Goal: Information Seeking & Learning: Learn about a topic

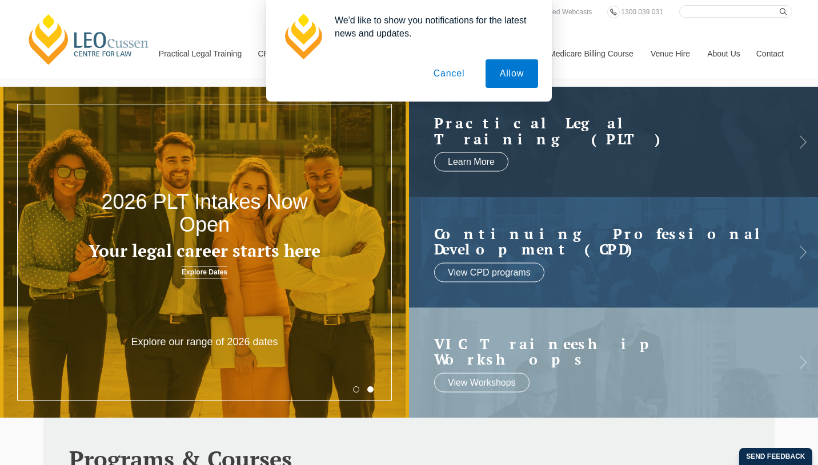
click at [452, 78] on button "Cancel" at bounding box center [449, 73] width 60 height 29
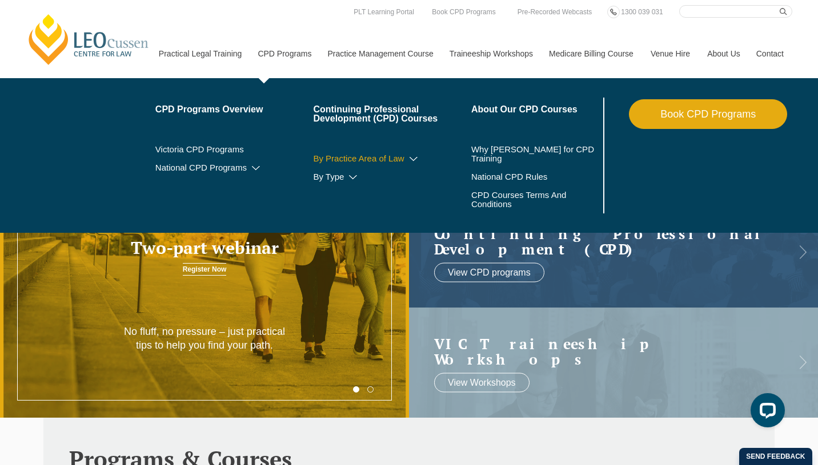
click at [408, 158] on icon at bounding box center [413, 159] width 11 height 8
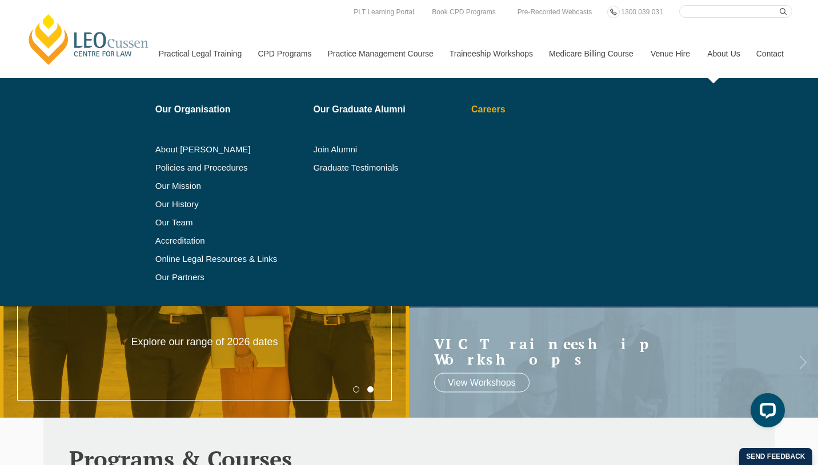
click at [477, 110] on link "Careers" at bounding box center [536, 109] width 130 height 9
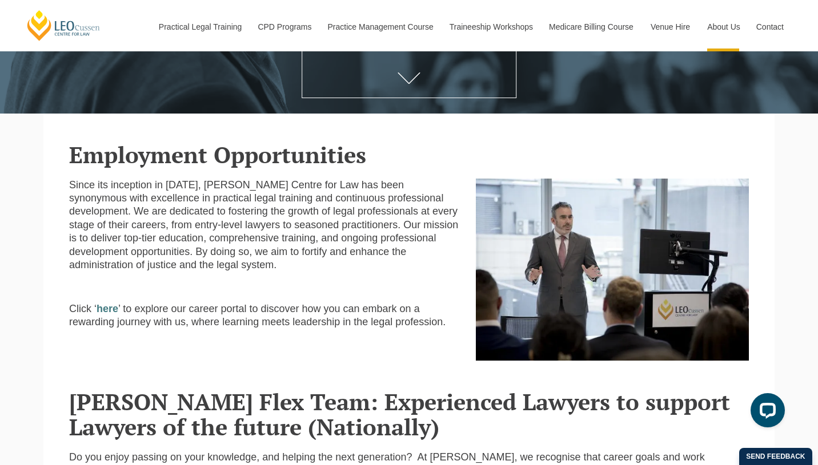
scroll to position [221, 0]
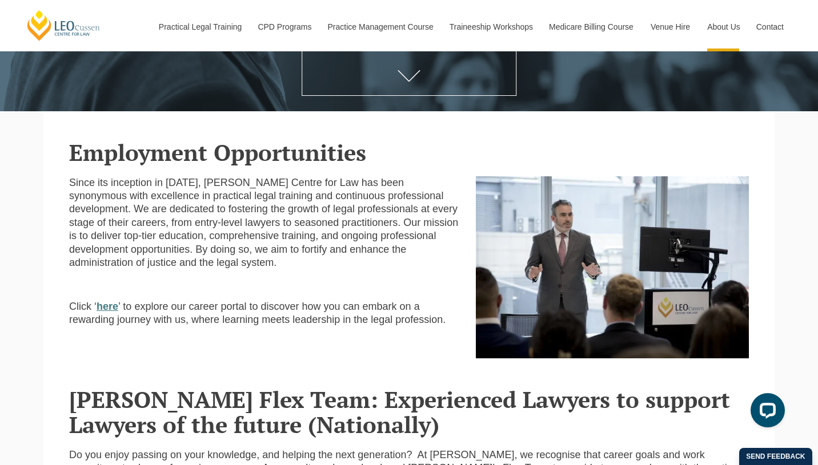
click at [114, 301] on strong "here" at bounding box center [108, 306] width 22 height 11
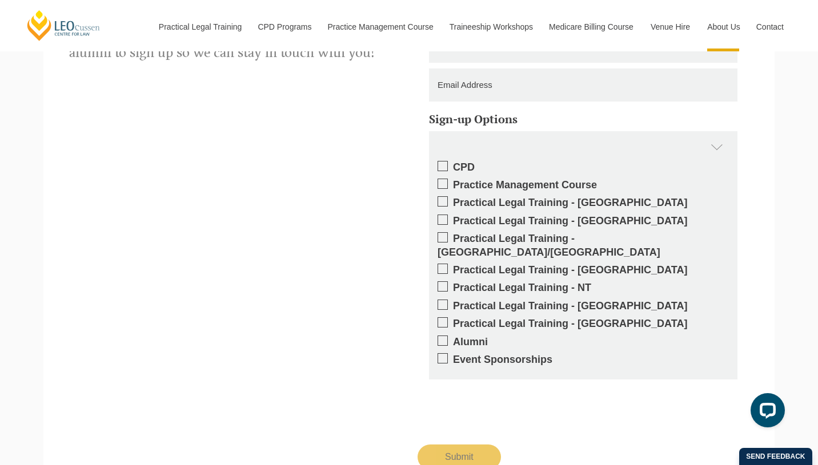
scroll to position [1611, 0]
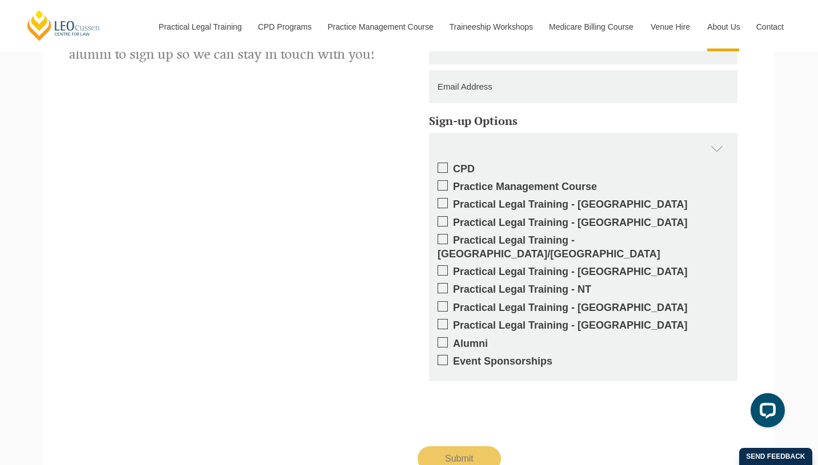
click at [444, 302] on span at bounding box center [442, 307] width 10 height 10
click at [453, 304] on input "Practical Legal Training - [GEOGRAPHIC_DATA]" at bounding box center [453, 304] width 0 height 0
click at [445, 163] on label "CPD" at bounding box center [582, 169] width 291 height 13
click at [453, 165] on input "CPD" at bounding box center [453, 165] width 0 height 0
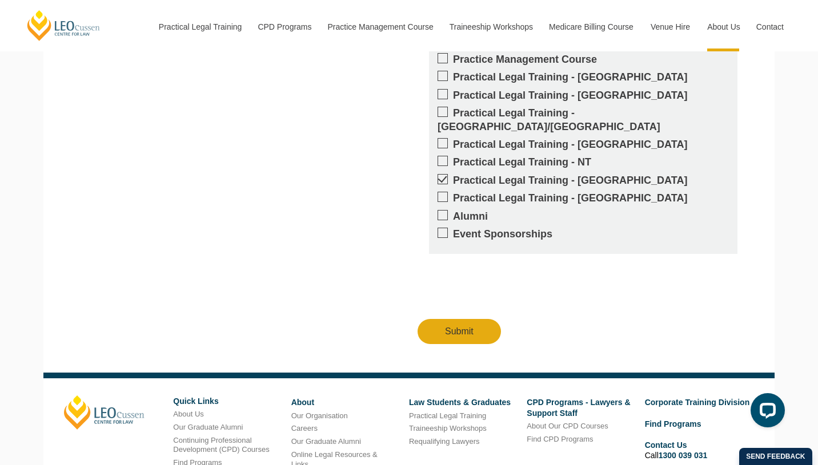
scroll to position [1769, 0]
